Goal: Find specific page/section: Find specific page/section

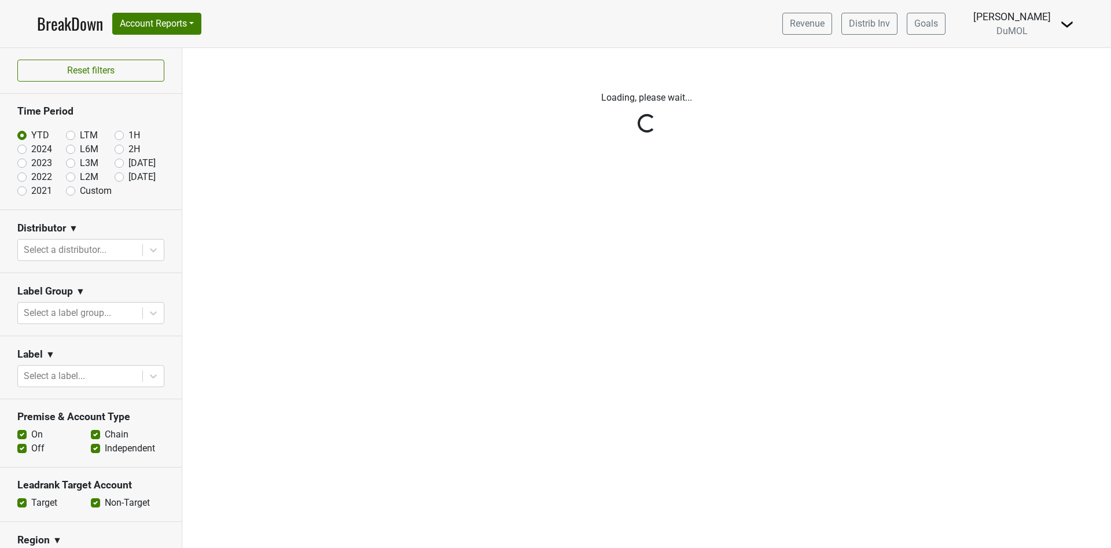
click at [64, 24] on link "BreakDown" at bounding box center [70, 24] width 66 height 24
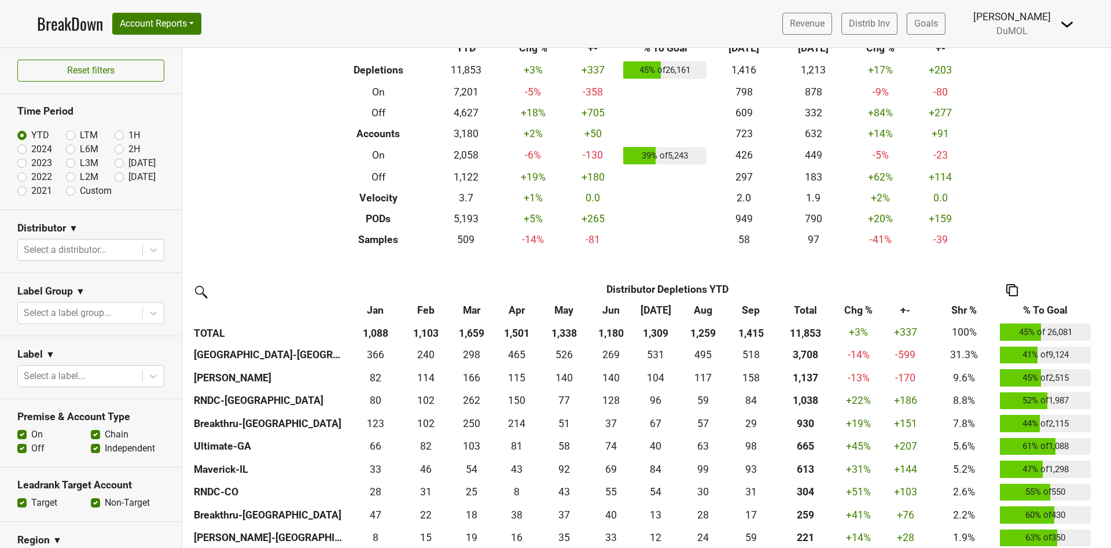
scroll to position [87, 0]
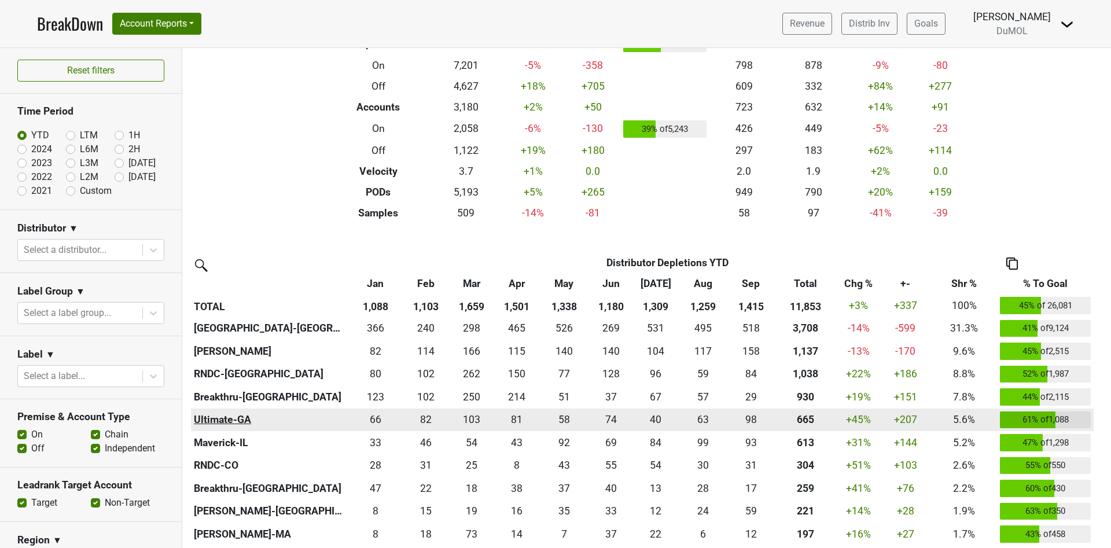
click at [226, 413] on th "Ultimate-GA" at bounding box center [269, 420] width 156 height 23
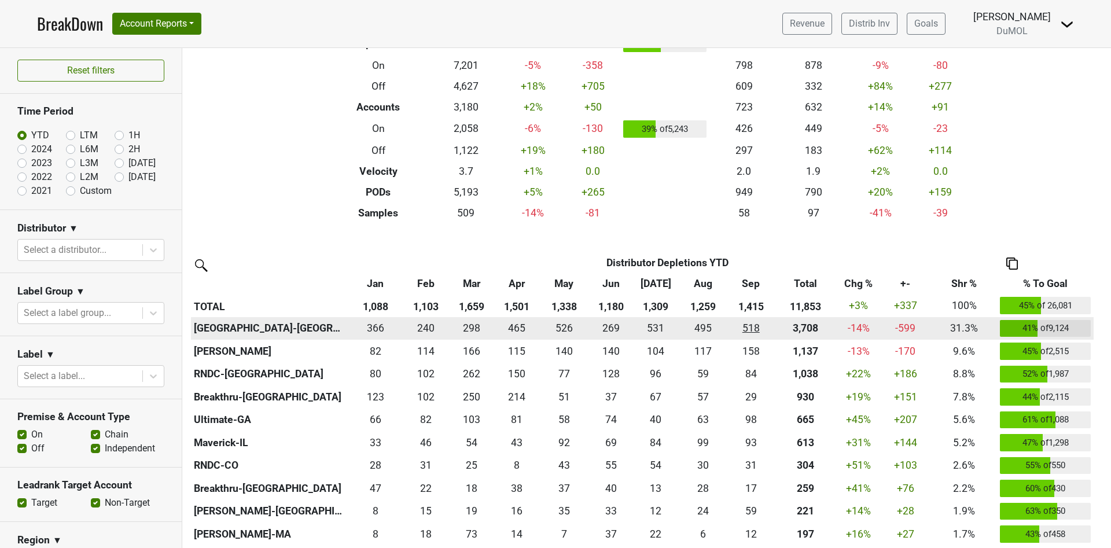
click at [755, 328] on div "518 518" at bounding box center [751, 328] width 40 height 15
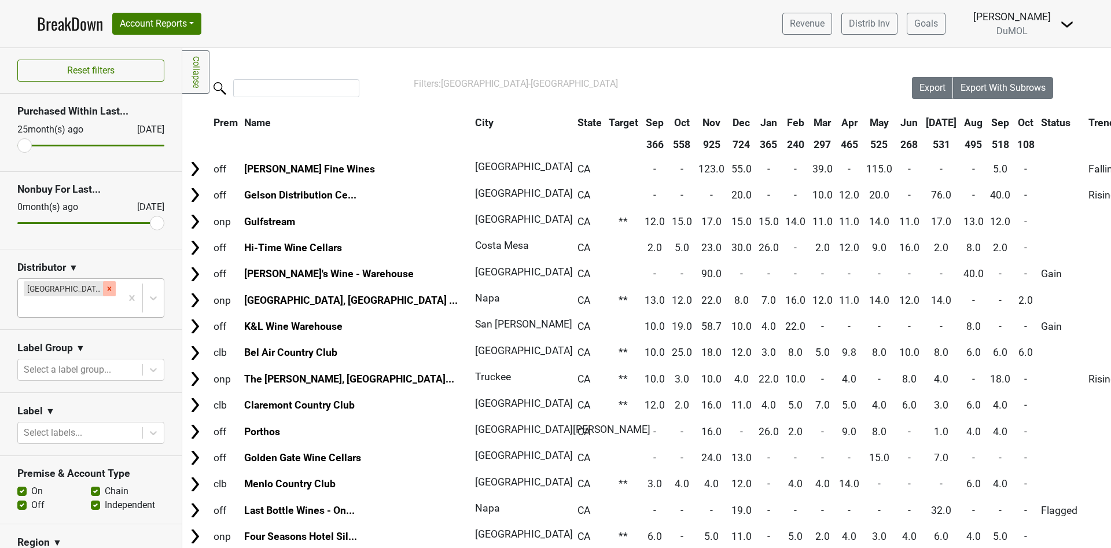
click at [105, 290] on icon "Remove Monterey-CA" at bounding box center [109, 289] width 8 height 8
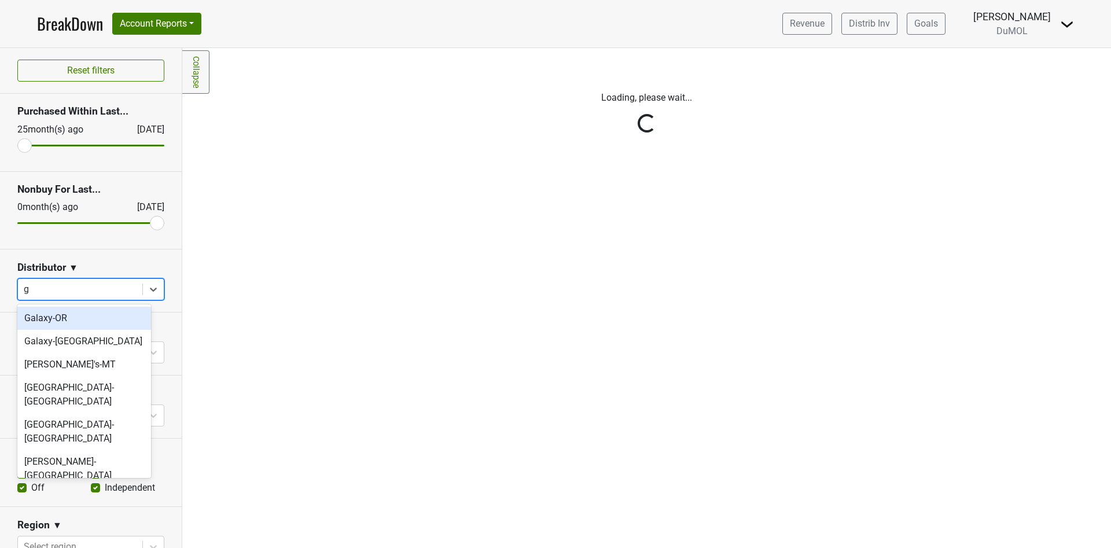
type input "ga"
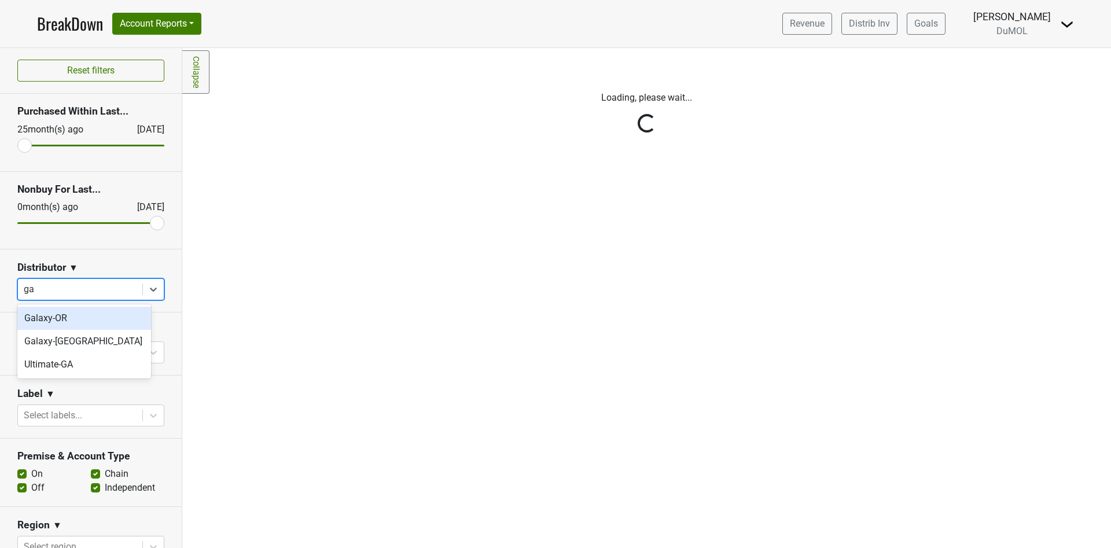
click at [72, 360] on div "Ultimate-GA" at bounding box center [84, 364] width 134 height 23
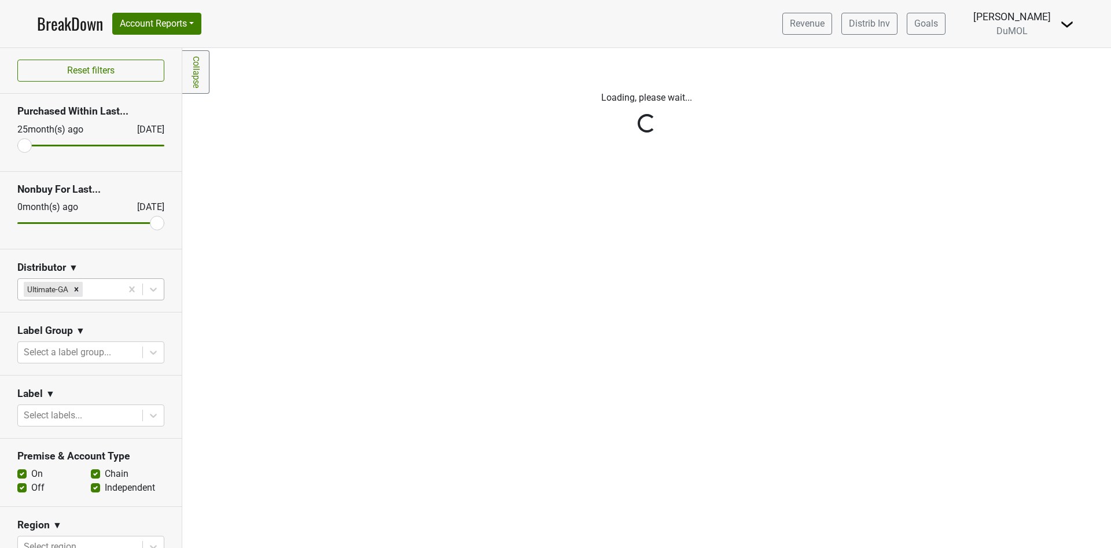
click at [68, 363] on div "Reset filters Purchased Within Last... [DATE] [DATE] Nonbuy For Last... [DATE] …" at bounding box center [91, 298] width 182 height 500
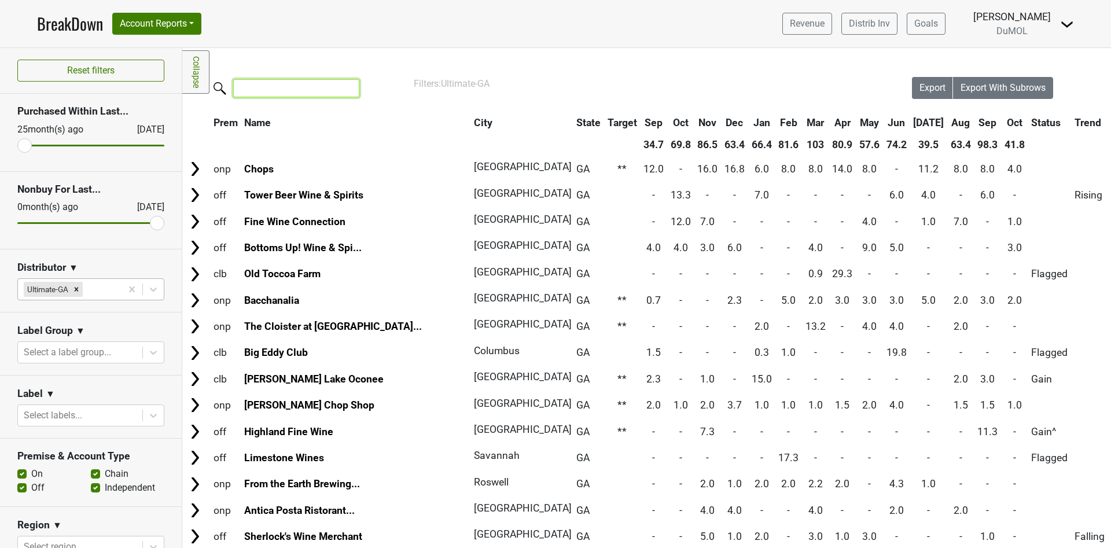
click at [274, 96] on input "search" at bounding box center [296, 88] width 126 height 18
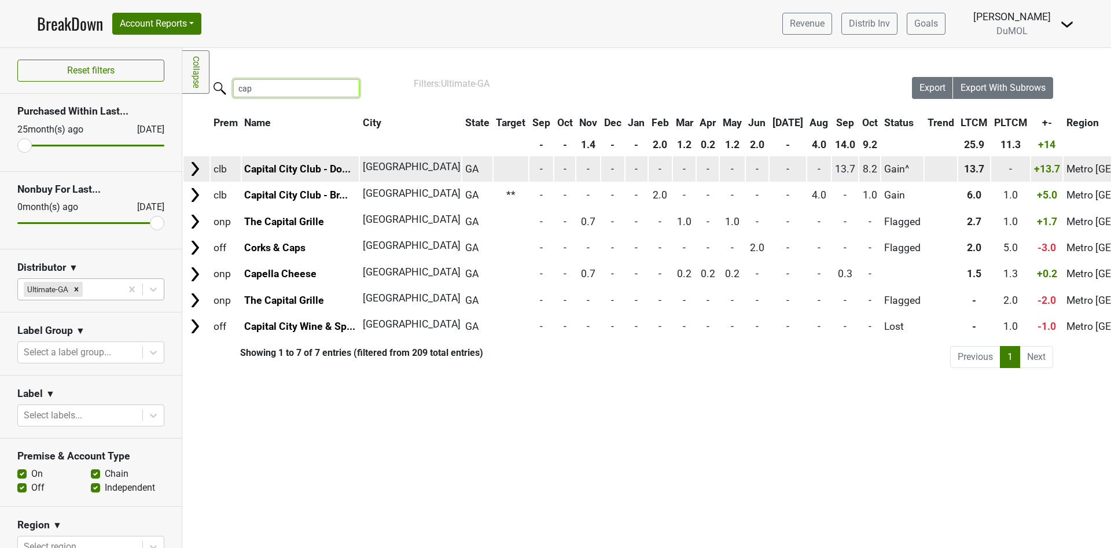
type input "cap"
drag, startPoint x: 885, startPoint y: 163, endPoint x: 831, endPoint y: 161, distance: 53.8
click at [831, 161] on tr "clb Capital City Club - Do... [GEOGRAPHIC_DATA] [GEOGRAPHIC_DATA] - - - - - - -…" at bounding box center [889, 168] width 1412 height 25
copy tr "13.7 8.2"
